Goal: Communication & Community: Answer question/provide support

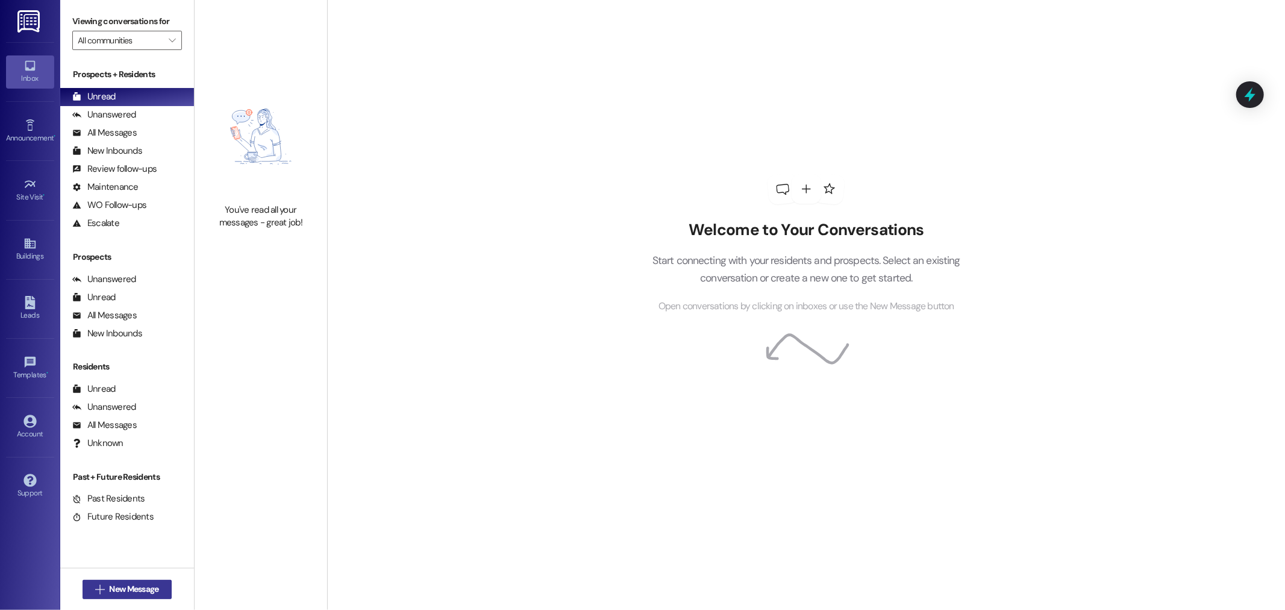
click at [112, 588] on span "New Message" at bounding box center [133, 588] width 49 height 13
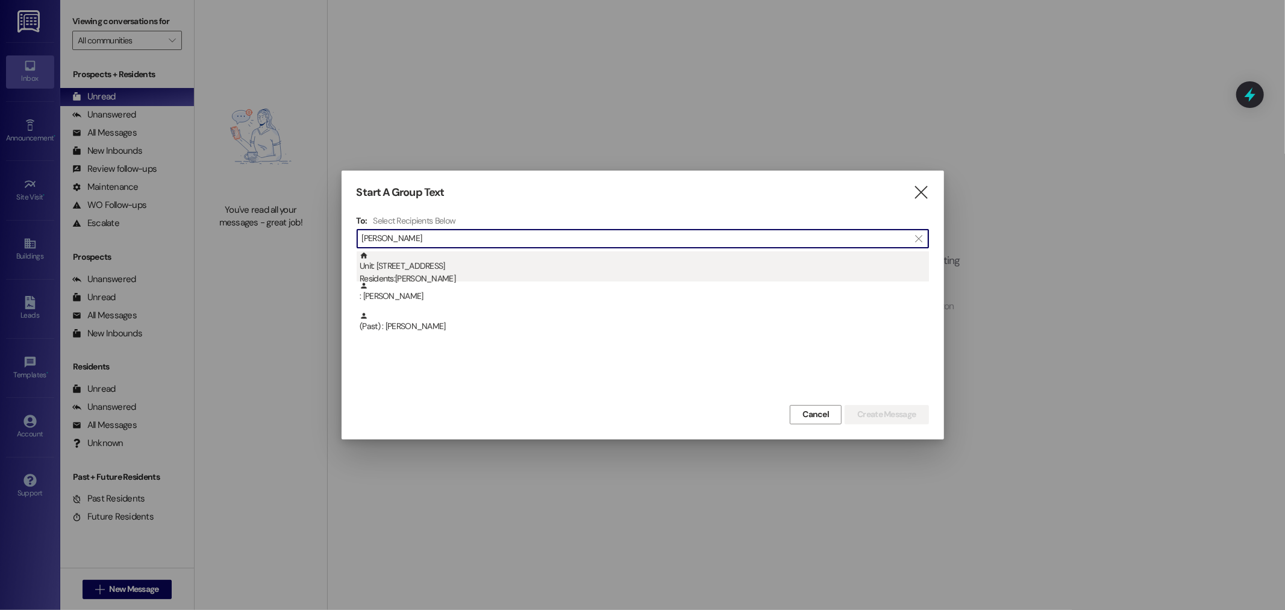
type input "isaac w"
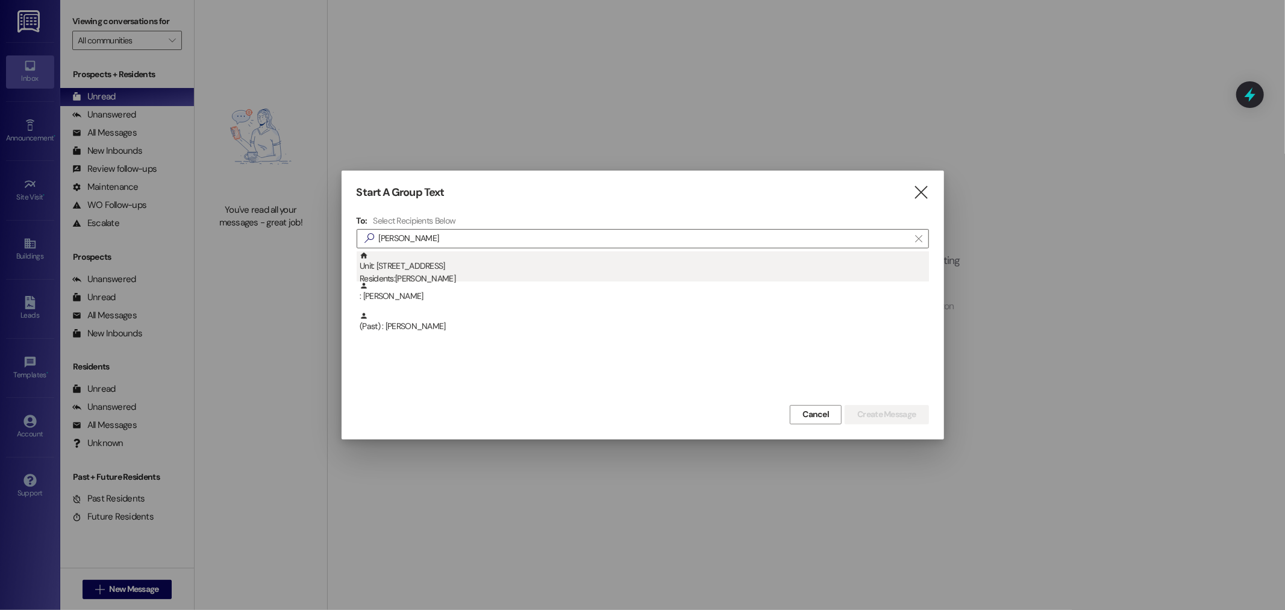
click at [523, 272] on div "Residents: Isaac Woolley" at bounding box center [644, 278] width 569 height 13
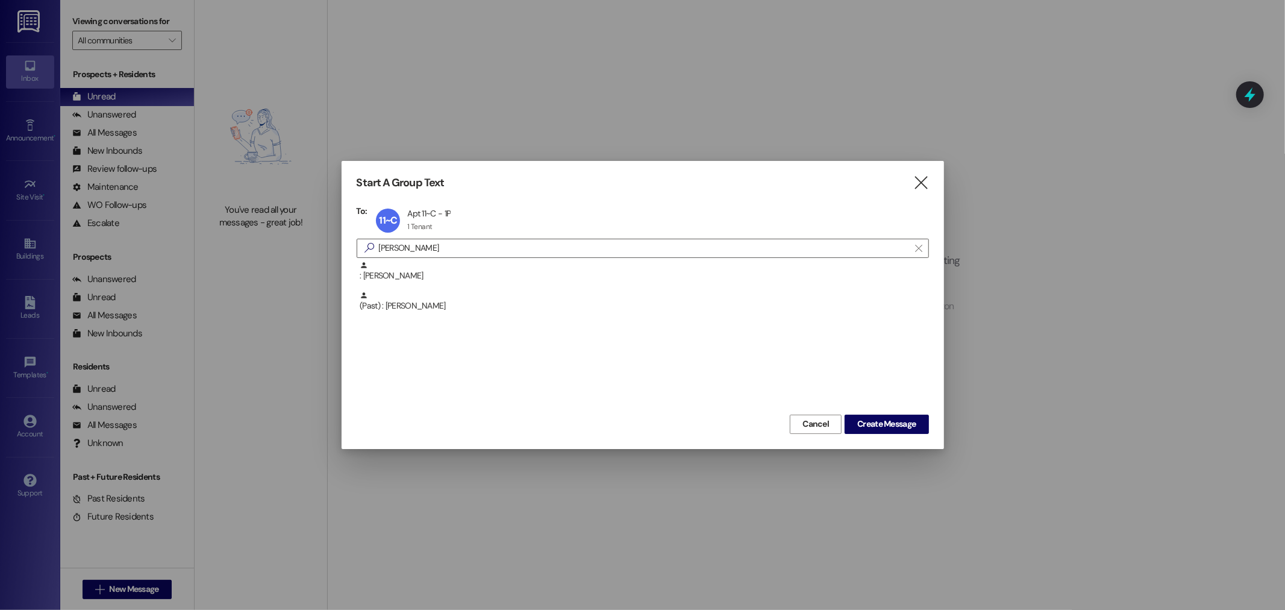
click at [889, 434] on div "Start A Group Text  To: 11~C Apt 11~C - 1P Apt 11~C - 1P 1 Tenant 1 Tenant cli…" at bounding box center [642, 304] width 602 height 287
click at [889, 432] on button "Create Message" at bounding box center [886, 423] width 84 height 19
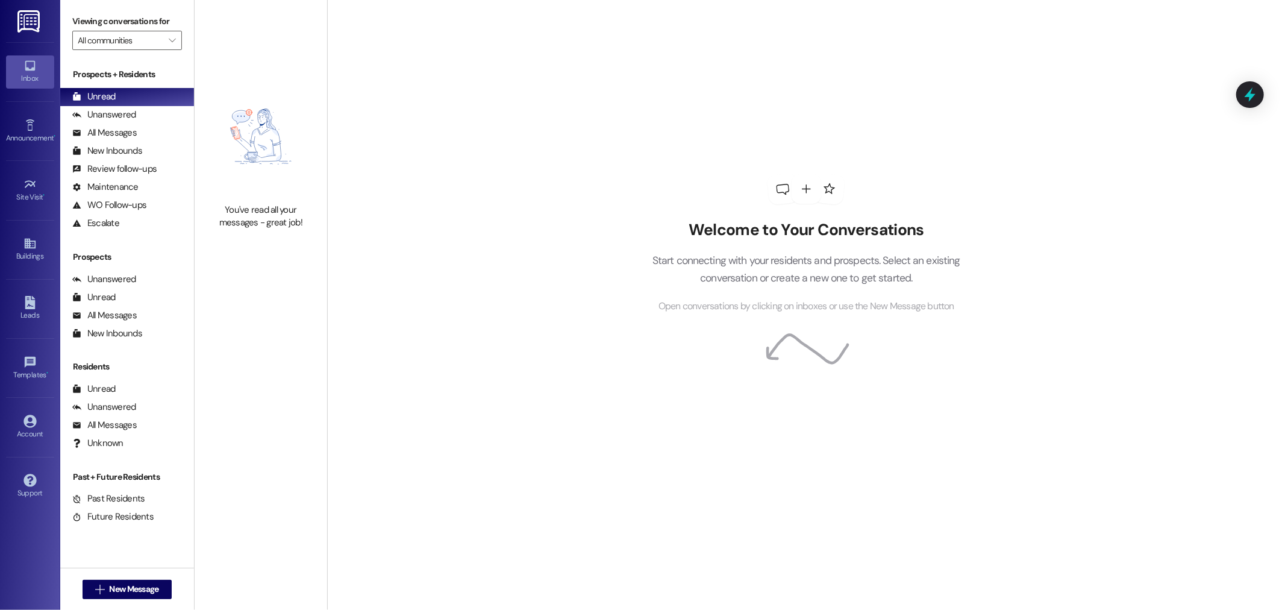
click at [887, 426] on div "Welcome to Your Conversations Start connecting with your residents and prospect…" at bounding box center [805, 244] width 361 height 488
click at [129, 592] on span "New Message" at bounding box center [133, 588] width 49 height 13
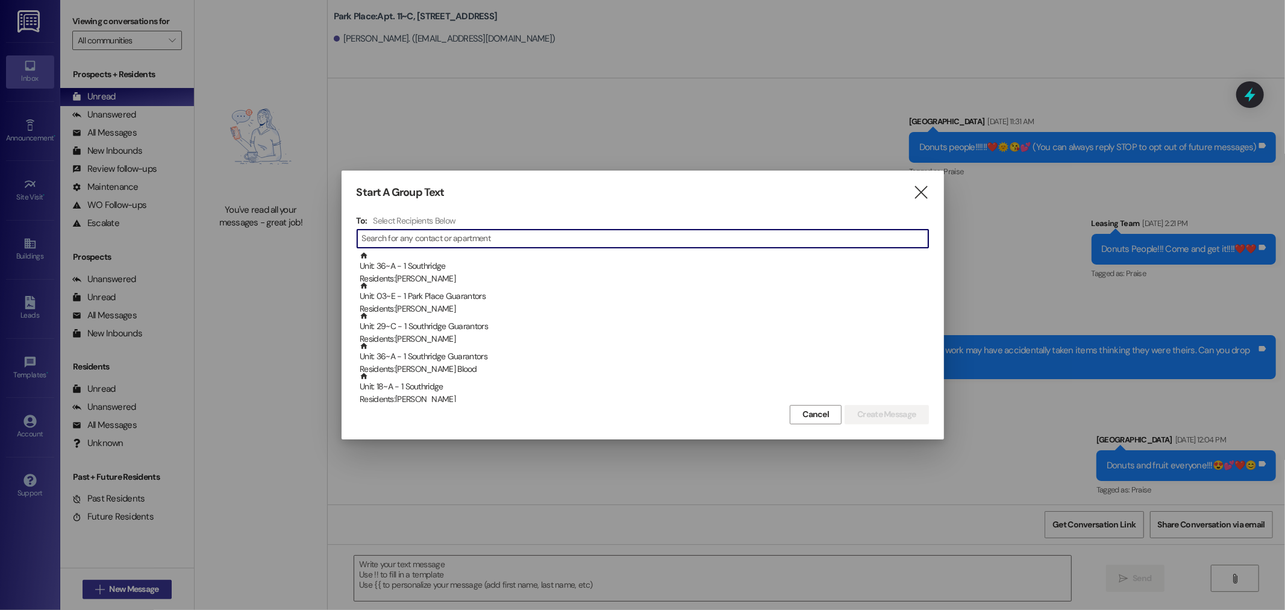
scroll to position [40687, 0]
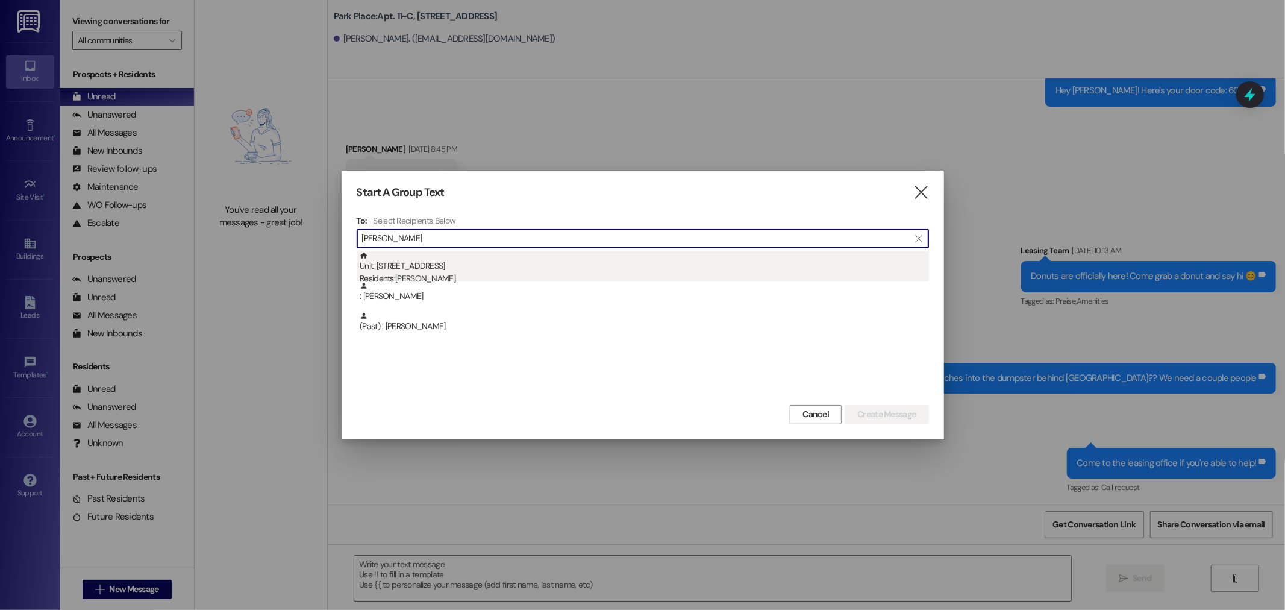
click at [623, 269] on div "Unit: 11~C - 1 Park Place Residents: Isaac Woolley" at bounding box center [644, 268] width 569 height 34
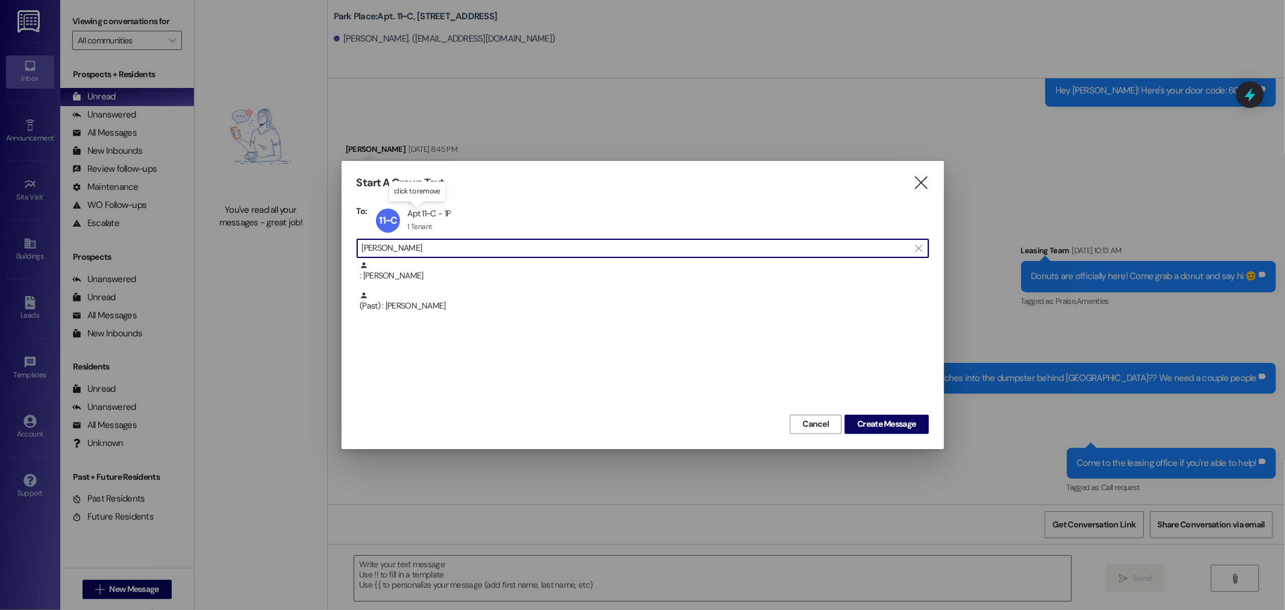
drag, startPoint x: 420, startPoint y: 242, endPoint x: 284, endPoint y: 201, distance: 142.1
click at [284, 201] on div "Start A Group Text  To: 11~C Apt 11~C - 1P Apt 11~C - 1P 1 Tenant 1 Tenant cli…" at bounding box center [642, 305] width 1285 height 610
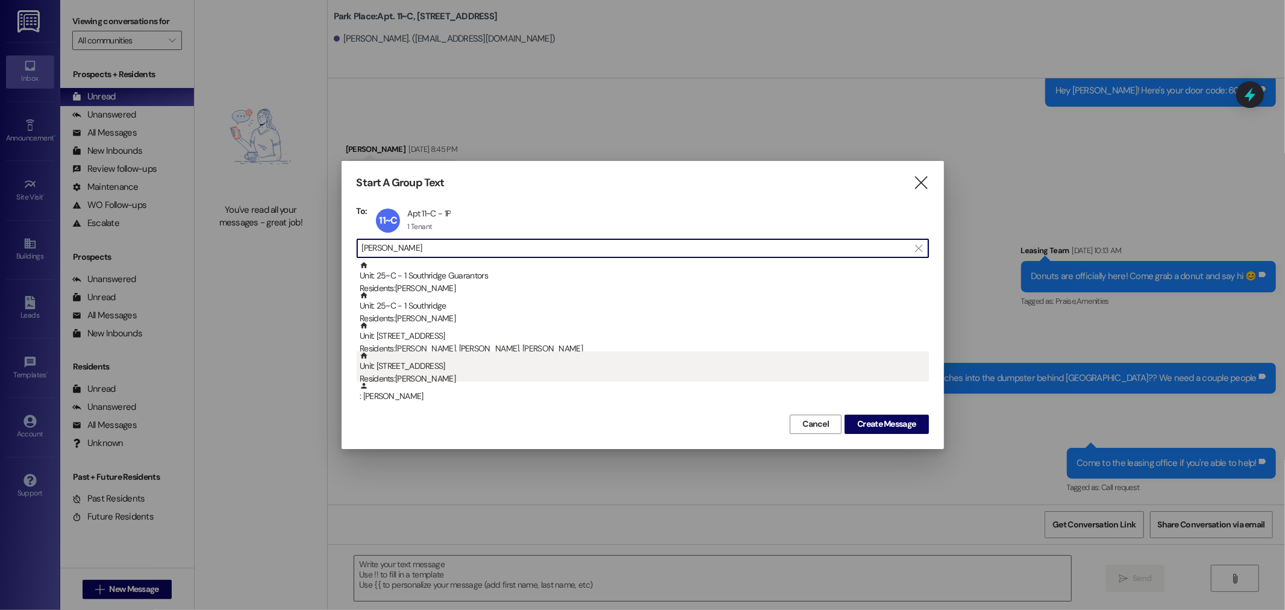
type input "matthew"
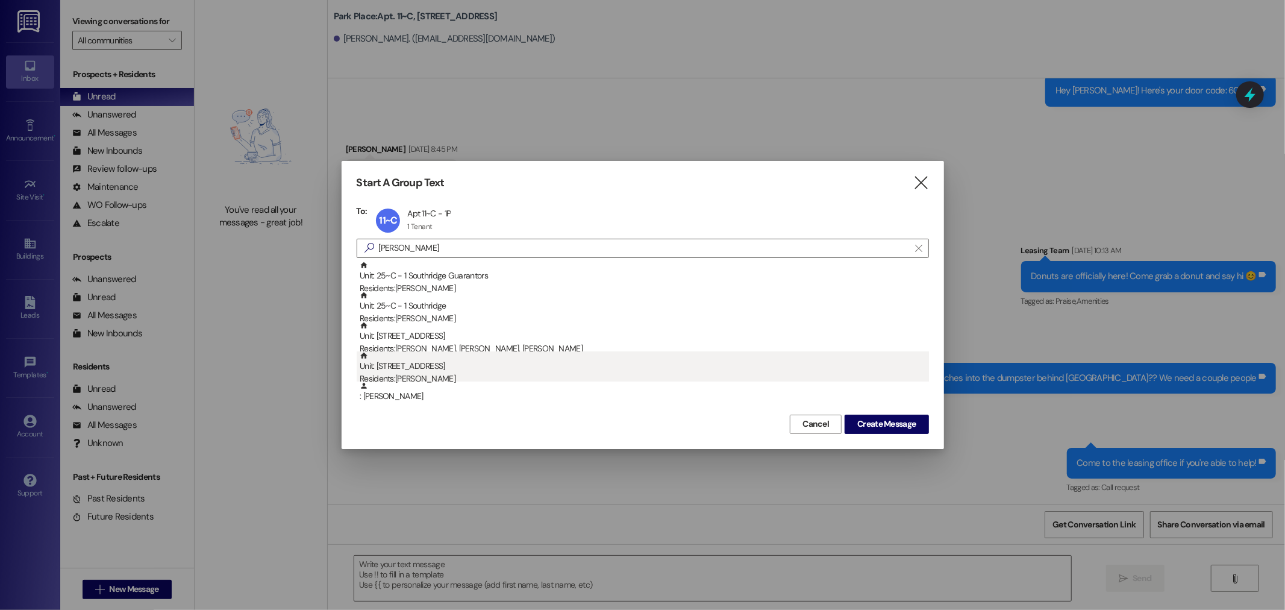
click at [382, 357] on div "Unit: 11~D - 1 Park Place Residents: Matthew Faires" at bounding box center [644, 368] width 569 height 34
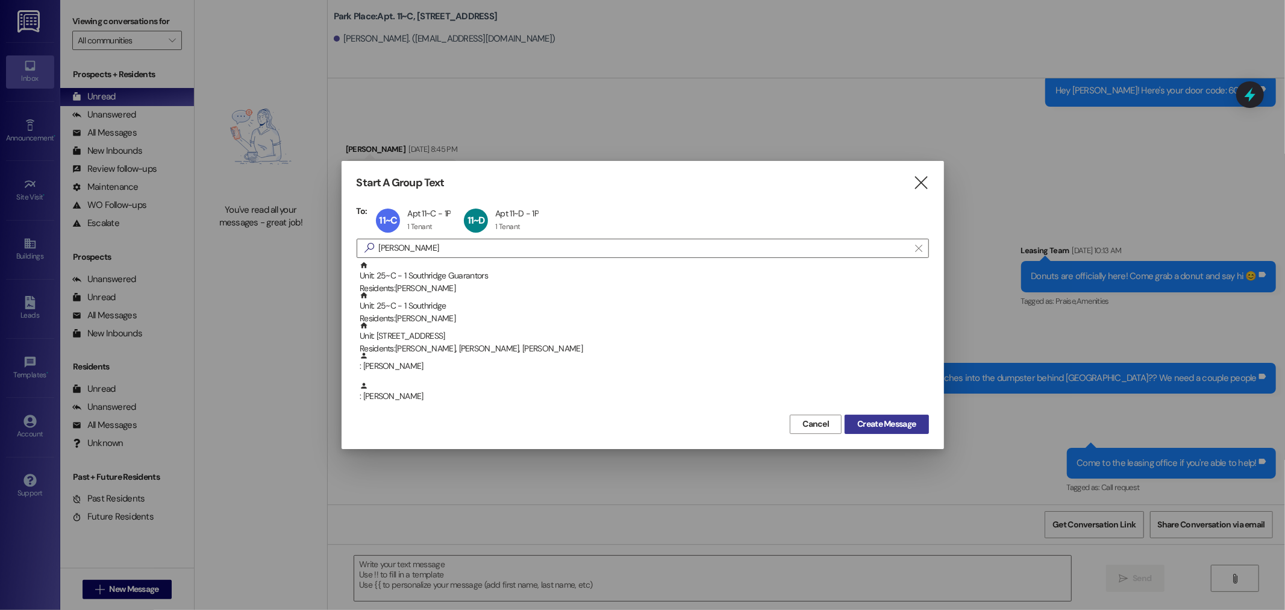
click at [889, 430] on button "Create Message" at bounding box center [886, 423] width 84 height 19
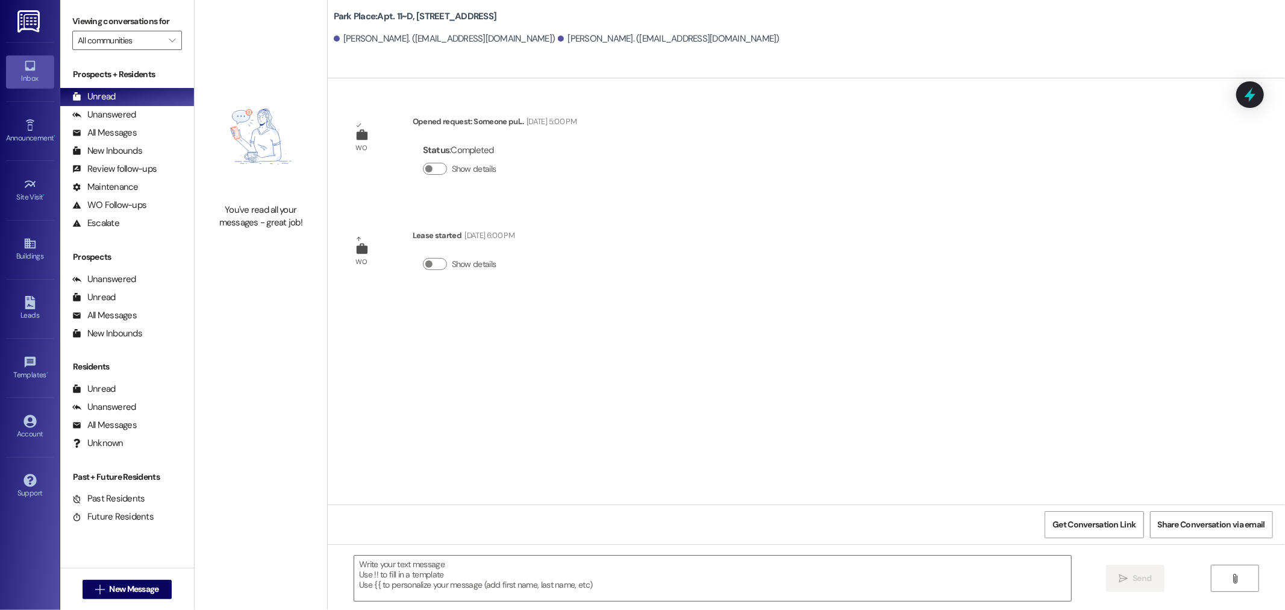
scroll to position [0, 0]
click at [429, 544] on div " Send " at bounding box center [806, 589] width 957 height 90
click at [435, 564] on textarea at bounding box center [712, 577] width 717 height 45
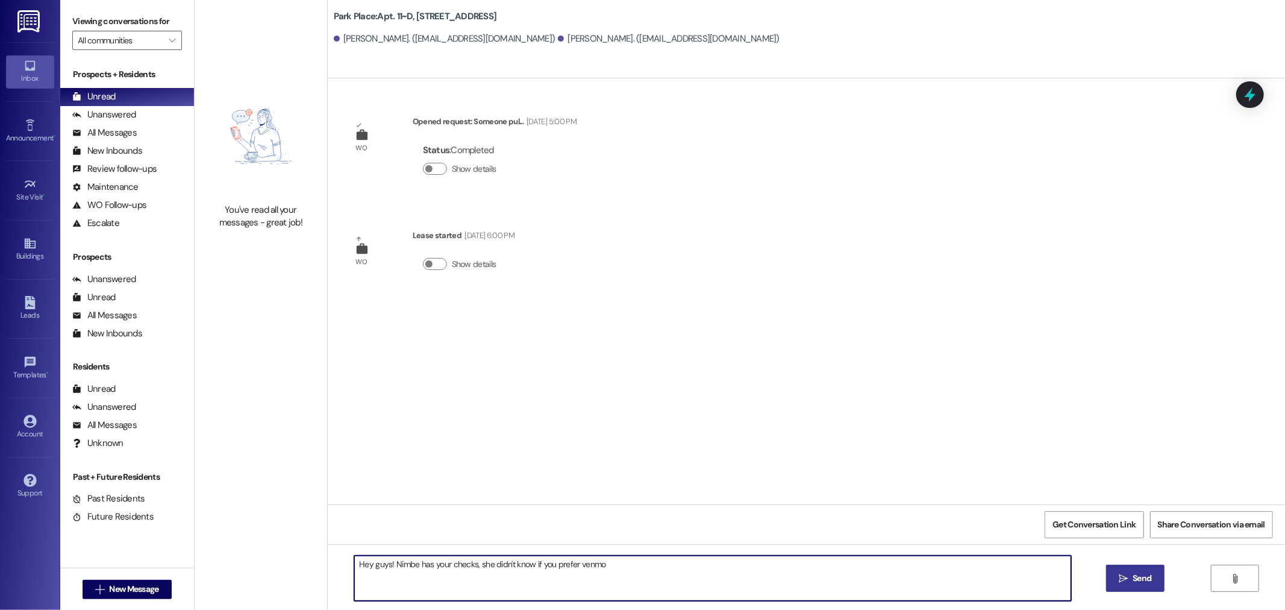
type textarea "Hey guys! Nimbe has your checks, she didn't know if you prefer venmo"
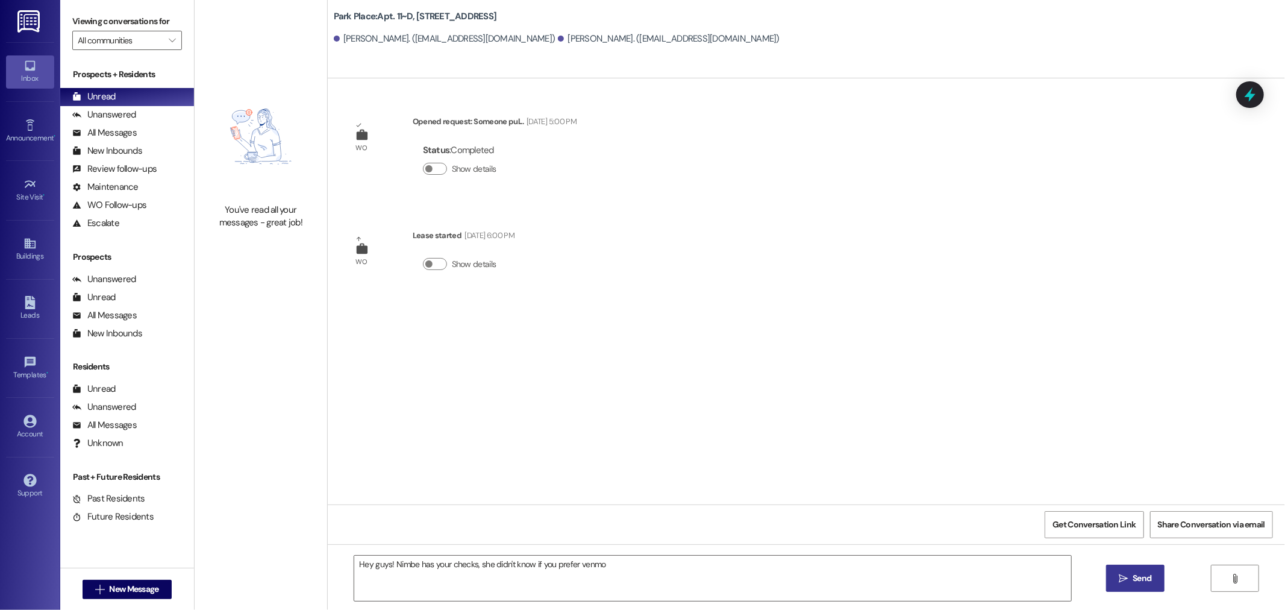
click at [1121, 570] on button " Send" at bounding box center [1135, 577] width 58 height 27
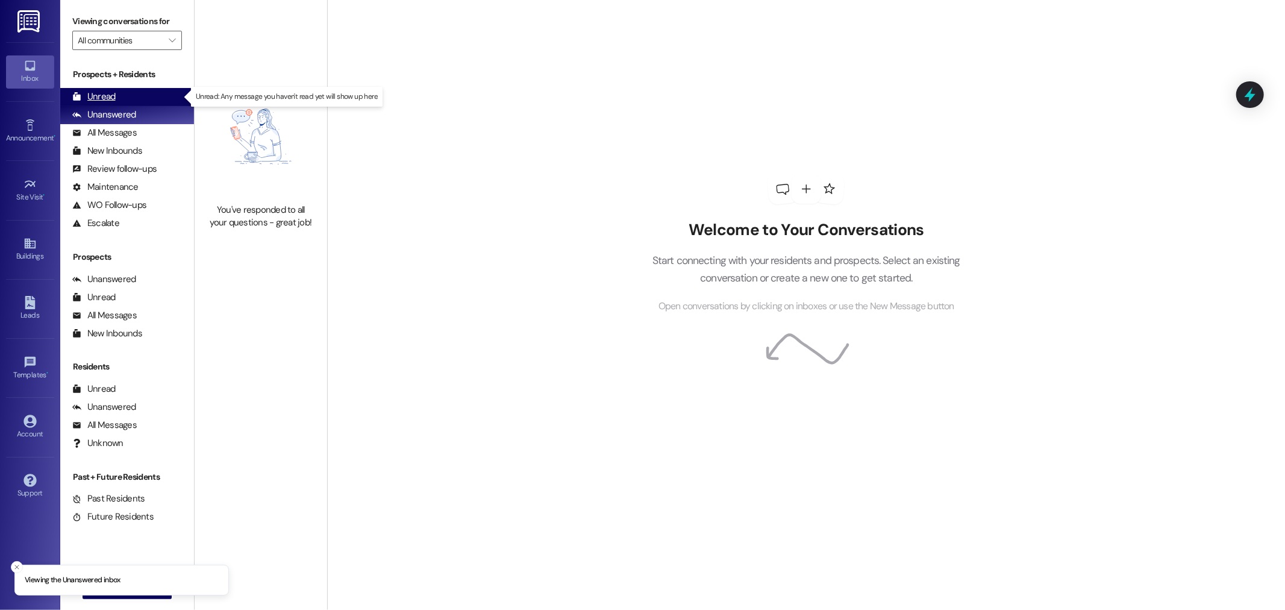
click at [145, 93] on div "Unread (0)" at bounding box center [127, 97] width 134 height 18
click at [87, 101] on div "Unread" at bounding box center [93, 96] width 43 height 13
